Goal: Task Accomplishment & Management: Manage account settings

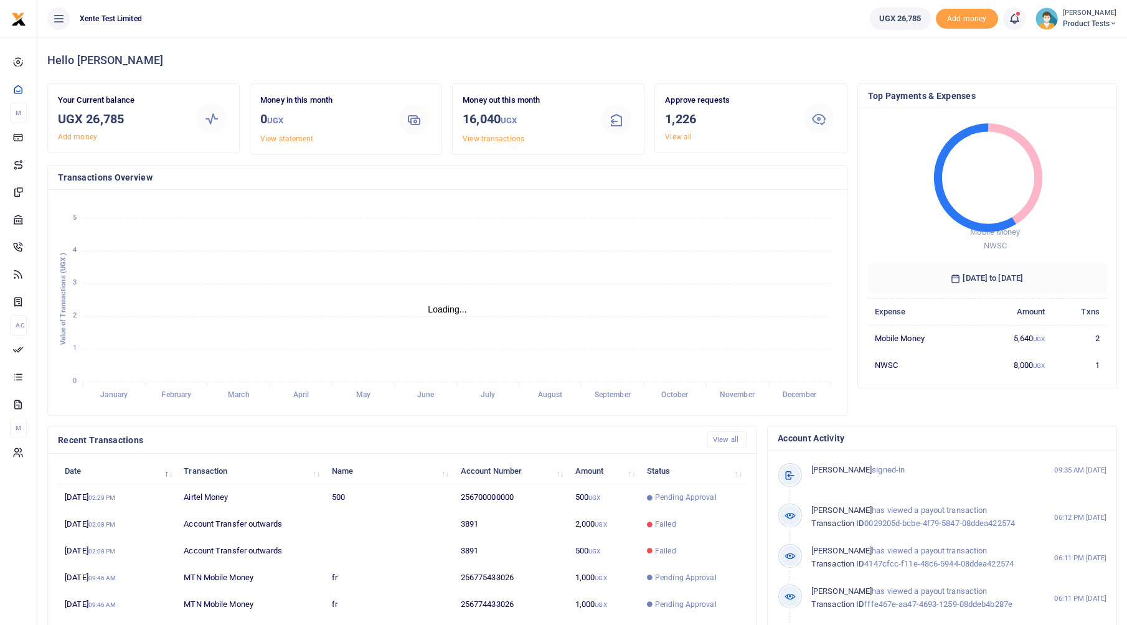
click at [1088, 21] on span "Product Tests" at bounding box center [1090, 23] width 54 height 11
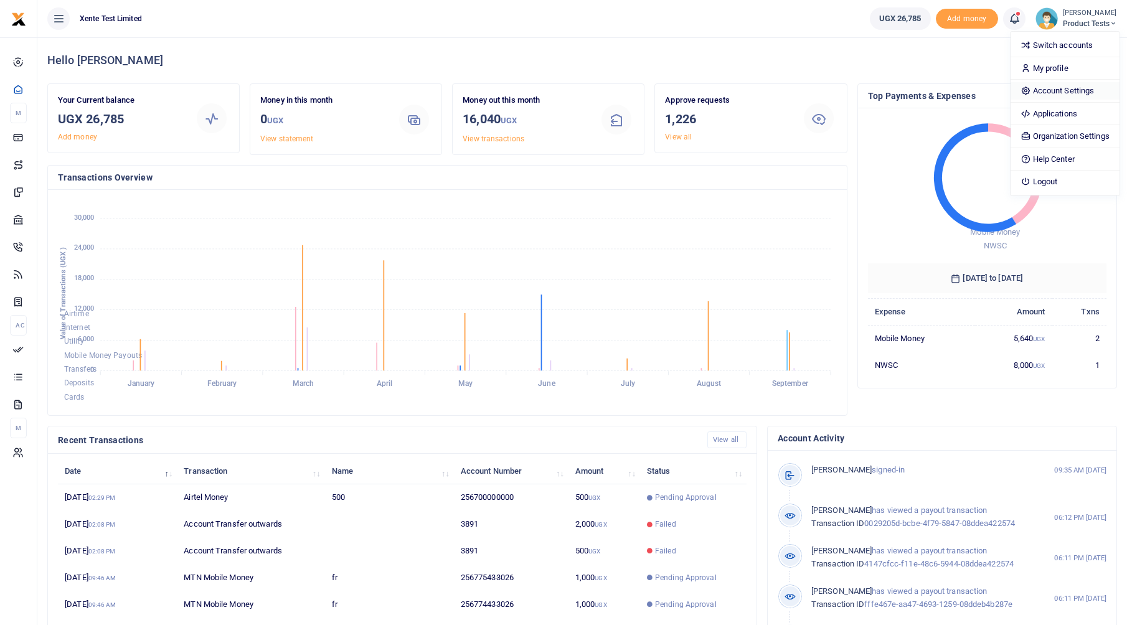
click at [1039, 93] on link "Account Settings" at bounding box center [1065, 90] width 109 height 17
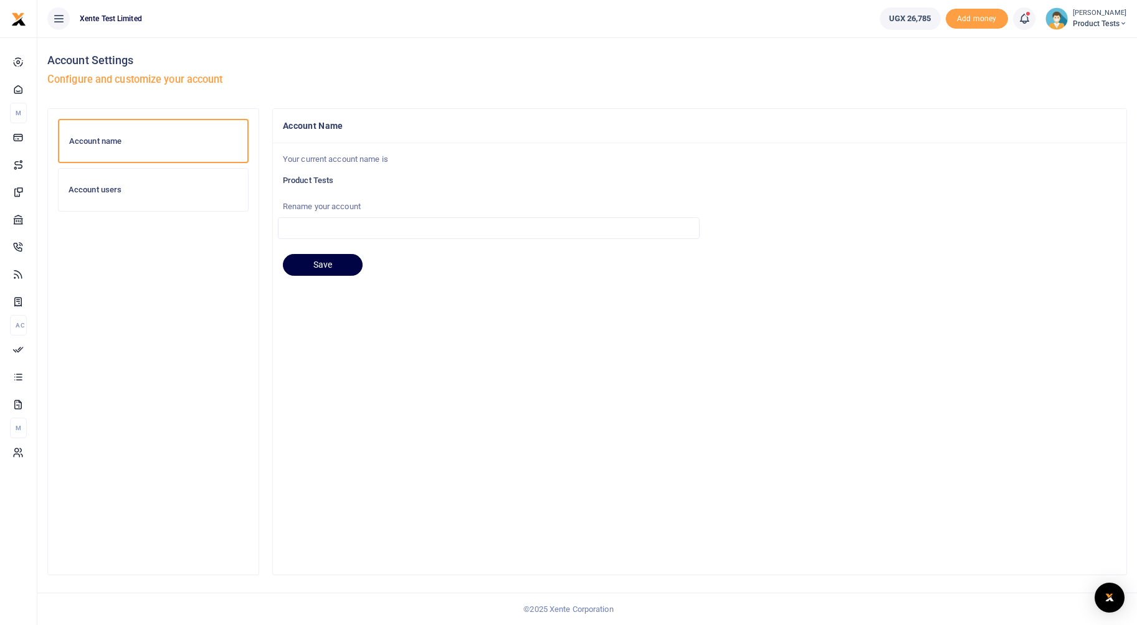
click at [111, 195] on div "Account users" at bounding box center [153, 190] width 189 height 42
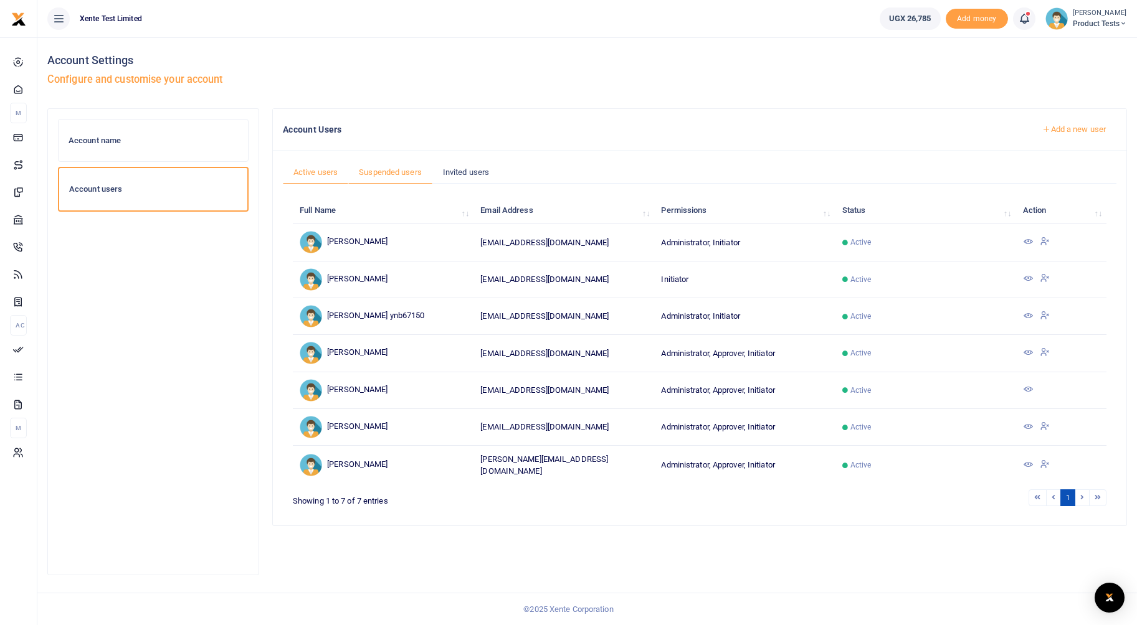
click at [389, 168] on link "Suspended users" at bounding box center [390, 173] width 84 height 24
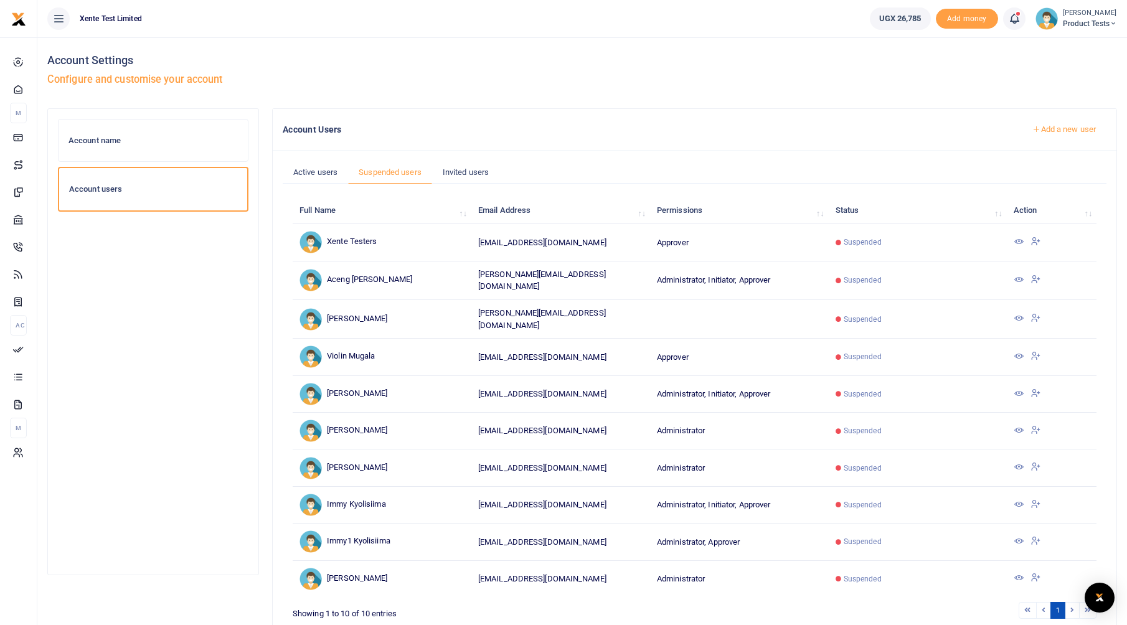
click at [1039, 390] on icon at bounding box center [1036, 392] width 10 height 11
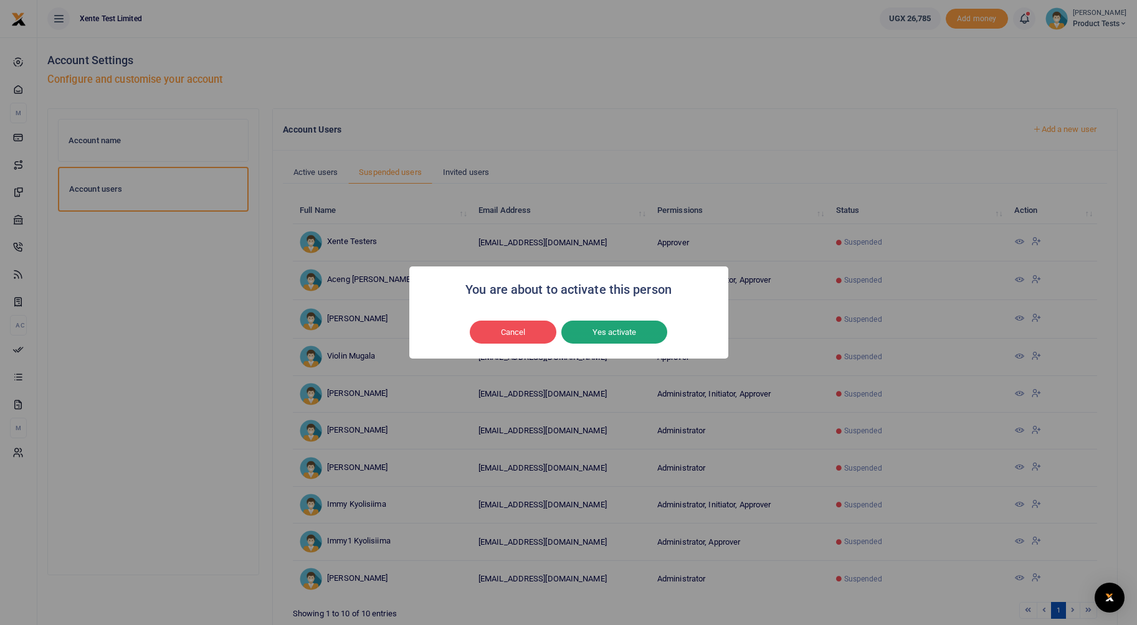
click at [620, 323] on button "Yes activate" at bounding box center [614, 333] width 106 height 24
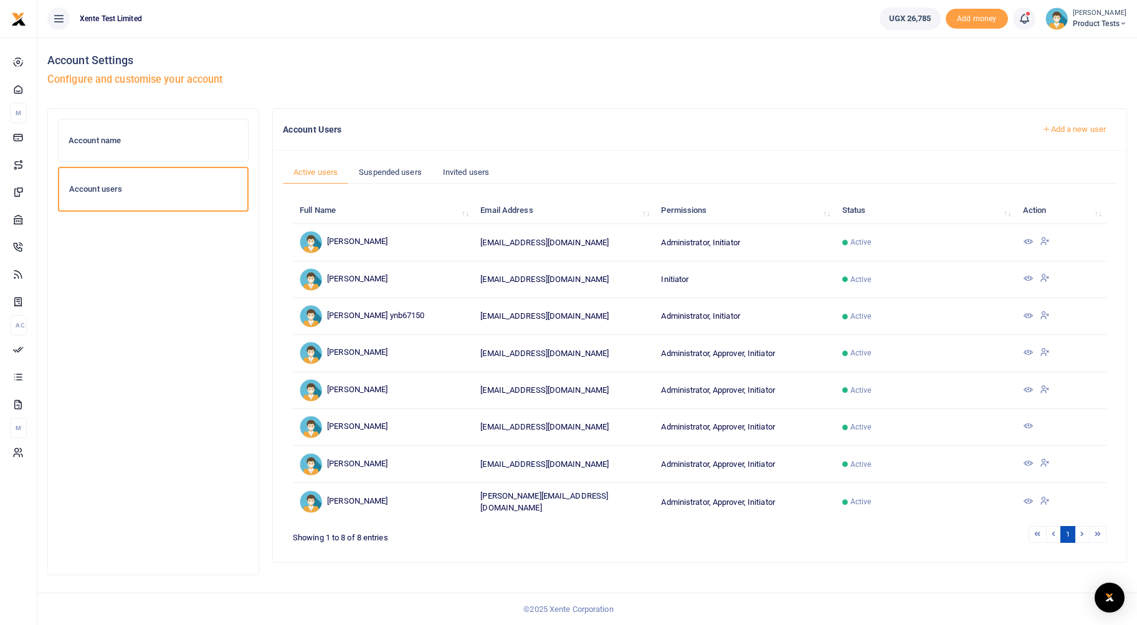
click at [1043, 242] on icon at bounding box center [1044, 240] width 10 height 11
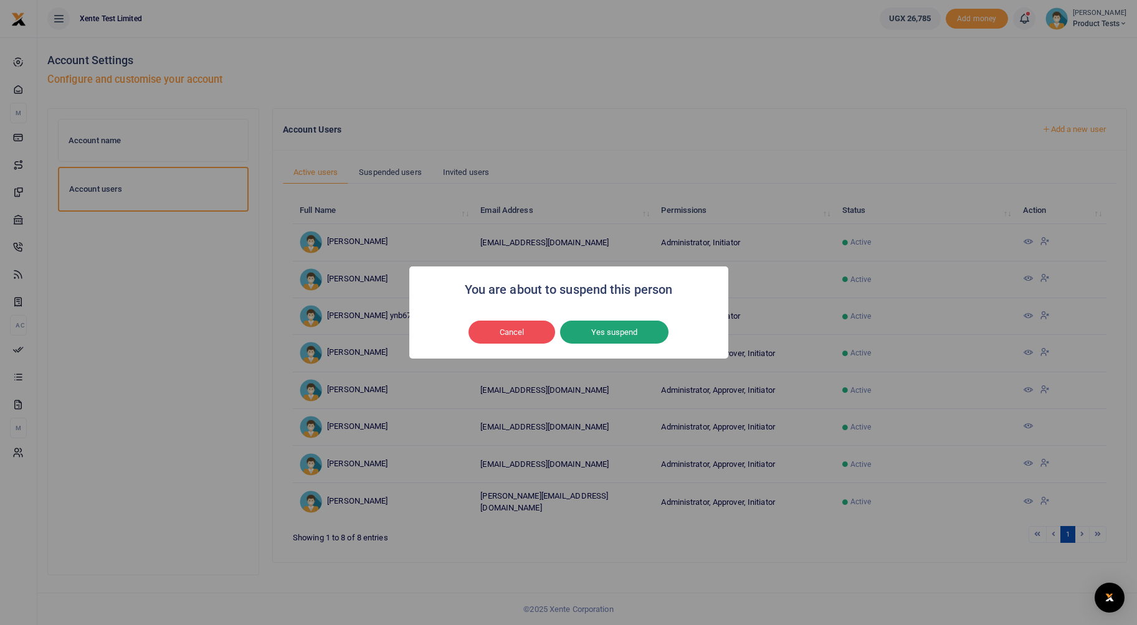
click at [627, 329] on button "Yes suspend" at bounding box center [614, 333] width 108 height 24
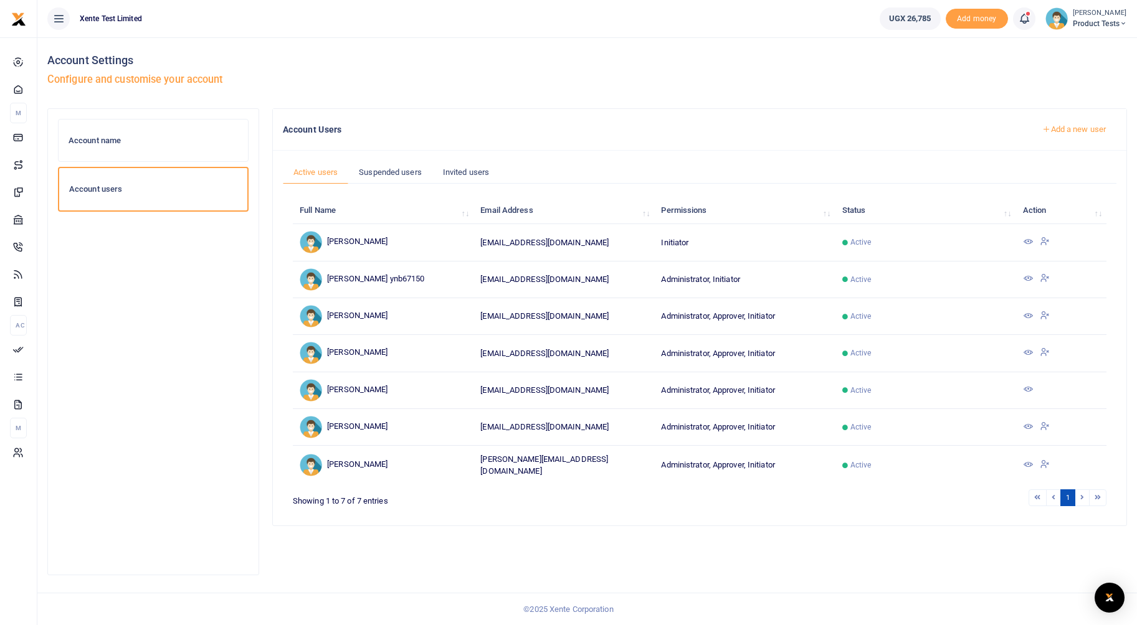
click at [683, 550] on div "Account name Account users Account Users Add a new user Active users Suspended …" at bounding box center [586, 348] width 1089 height 480
